Goal: Task Accomplishment & Management: Manage account settings

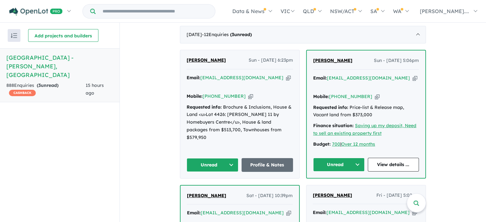
scroll to position [256, 0]
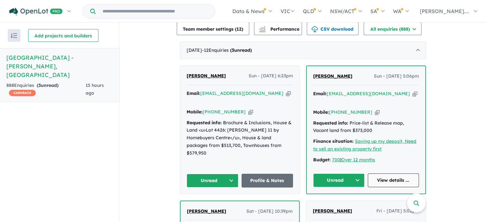
click at [380, 173] on link "View details ..." at bounding box center [393, 180] width 51 height 14
click at [393, 173] on link "View details ..." at bounding box center [393, 180] width 51 height 14
click at [356, 173] on button "Unread" at bounding box center [338, 180] width 51 height 14
click at [327, 203] on button "Assigned" at bounding box center [341, 210] width 56 height 15
click at [230, 174] on button "Unread" at bounding box center [213, 181] width 52 height 14
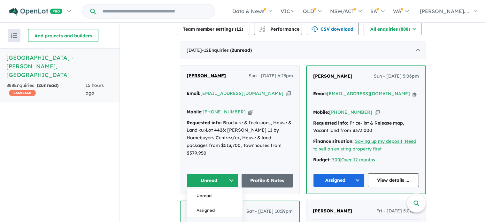
click at [205, 218] on button "Re-engage" at bounding box center [215, 225] width 56 height 15
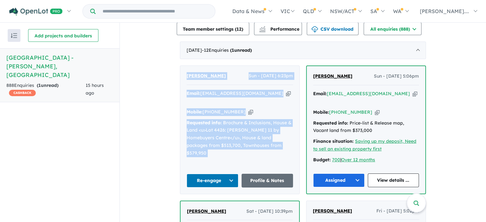
drag, startPoint x: 277, startPoint y: 146, endPoint x: 181, endPoint y: 61, distance: 128.3
click at [181, 66] on div "Van Luong Sun - 12/10/2025, 6:23pm Email: vanluong888@yahoo.com Copied! Mobile:…" at bounding box center [239, 130] width 119 height 128
copy div "Van Luong Sun - 12/10/2025, 6:23pm Email: vanluong888@yahoo.com Copied! Mobile:…"
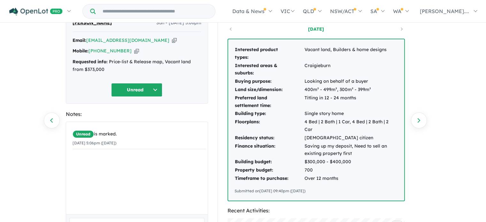
scroll to position [32, 0]
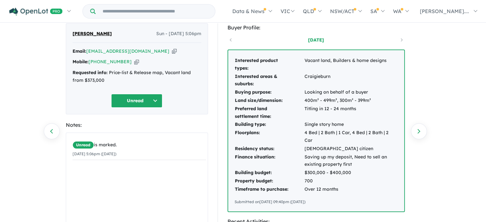
scroll to position [32, 0]
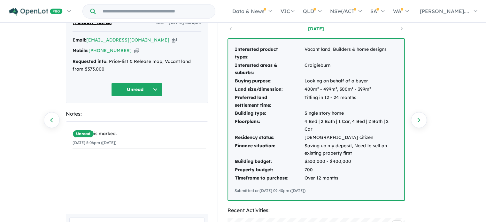
drag, startPoint x: 328, startPoint y: 173, endPoint x: 225, endPoint y: 52, distance: 158.9
click at [225, 47] on div "Buyer Profile: 4 years ago Interested product types: Vacant land, Builders & ho…" at bounding box center [319, 218] width 203 height 413
copy div "Interested product types: Vacant land, Builders & home designs Interested areas…"
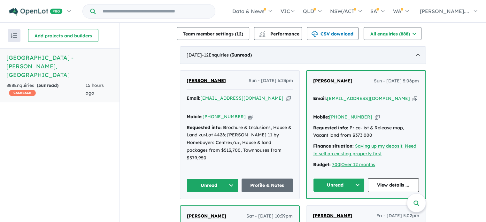
scroll to position [270, 0]
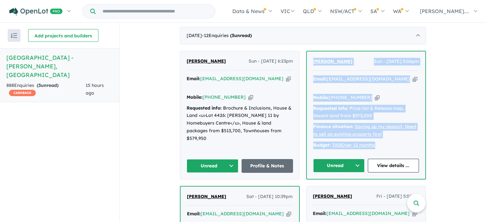
drag, startPoint x: 376, startPoint y: 132, endPoint x: 303, endPoint y: 50, distance: 110.0
copy div "[PERSON_NAME] Sun - [DATE] 5:06pm Email: [EMAIL_ADDRESS][DOMAIN_NAME] Copied! M…"
